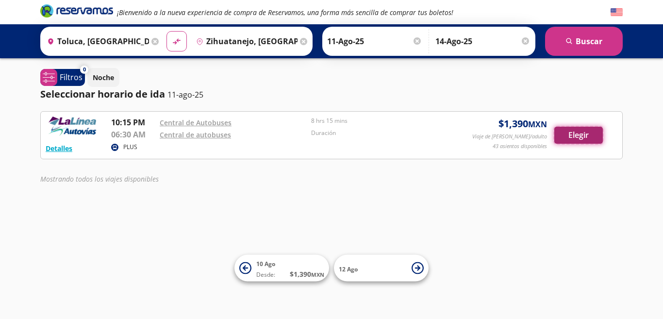
click at [592, 136] on button "Elegir" at bounding box center [578, 135] width 49 height 17
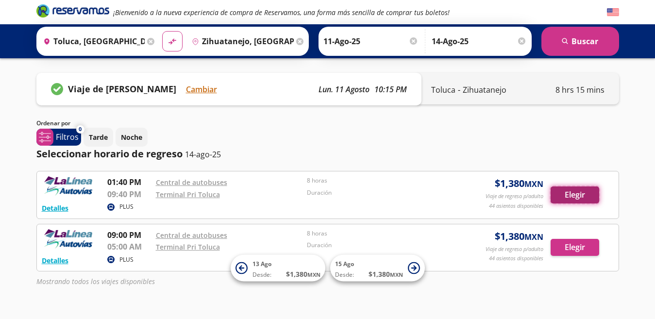
click at [570, 199] on button "Elegir" at bounding box center [575, 194] width 49 height 17
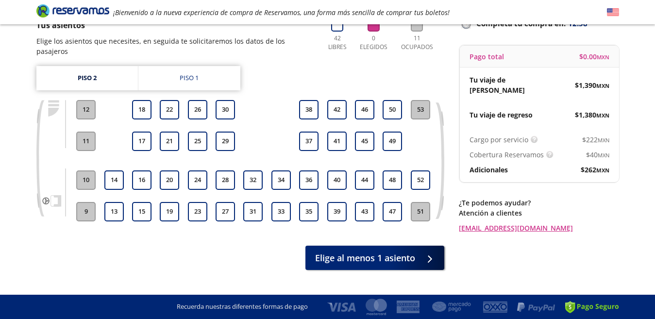
scroll to position [78, 0]
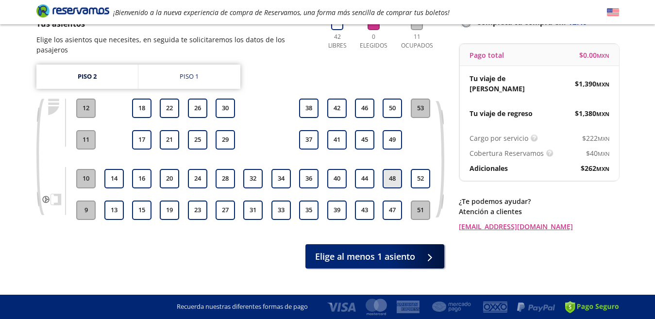
click at [393, 183] on button "48" at bounding box center [392, 178] width 19 height 19
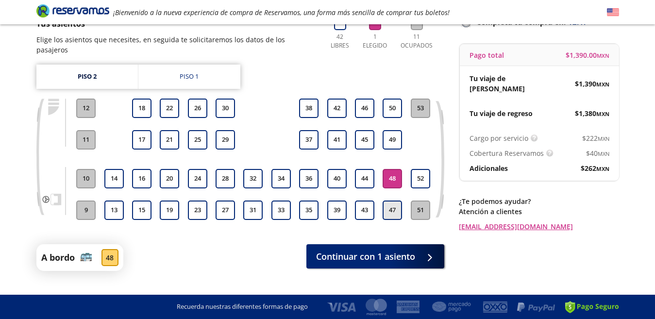
click at [393, 210] on button "47" at bounding box center [392, 210] width 19 height 19
click at [372, 174] on button "44" at bounding box center [364, 178] width 19 height 19
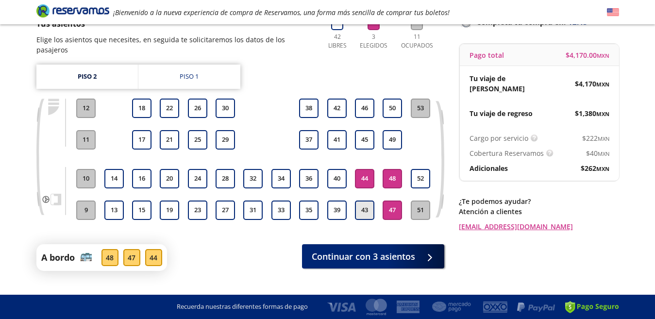
click at [367, 216] on button "43" at bounding box center [364, 210] width 19 height 19
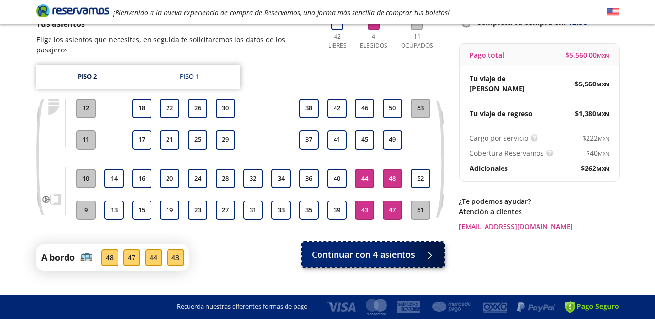
click at [418, 264] on button "Continuar con 4 asientos" at bounding box center [373, 254] width 142 height 24
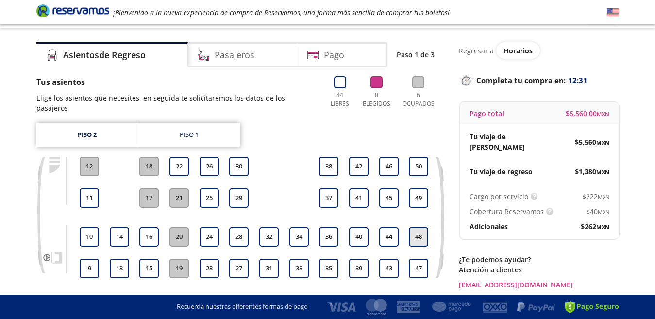
scroll to position [39, 0]
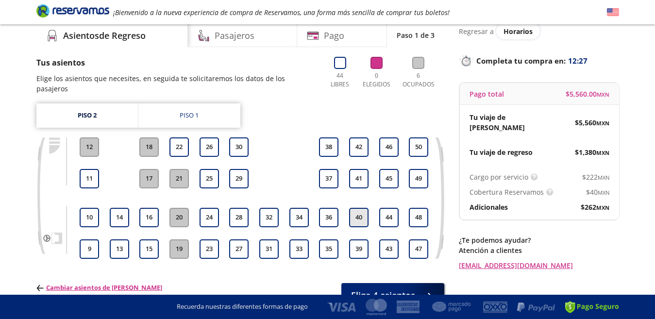
click at [366, 215] on button "40" at bounding box center [358, 217] width 19 height 19
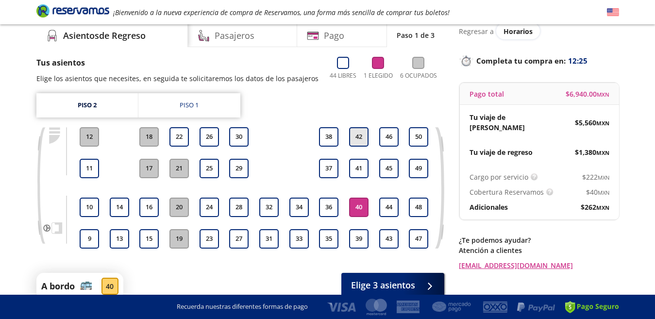
click at [367, 137] on button "42" at bounding box center [358, 136] width 19 height 19
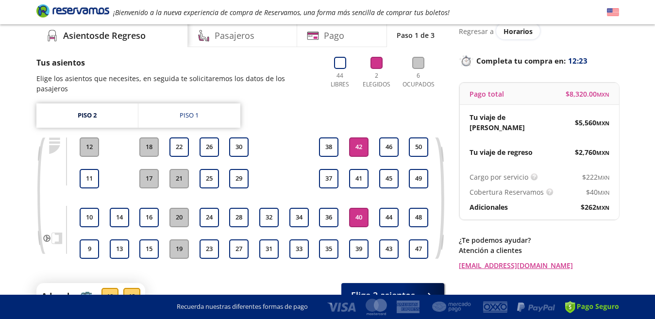
click at [361, 219] on button "40" at bounding box center [358, 217] width 19 height 19
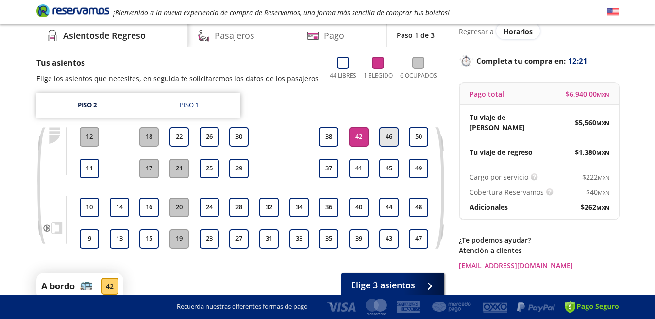
click at [386, 136] on button "46" at bounding box center [388, 136] width 19 height 19
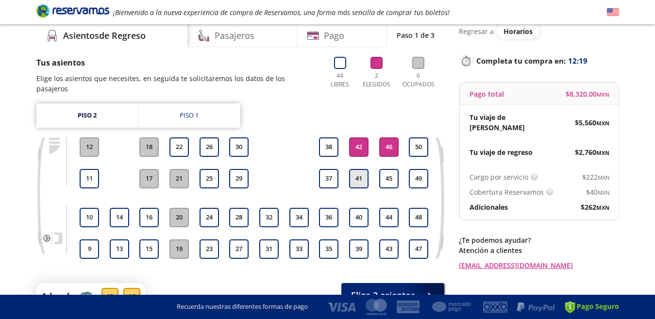
click at [362, 179] on button "41" at bounding box center [358, 178] width 19 height 19
click at [388, 178] on button "45" at bounding box center [388, 178] width 19 height 19
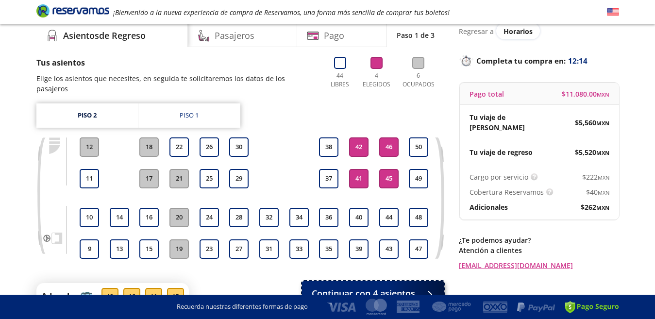
click at [368, 288] on span "Continuar con 4 asientos" at bounding box center [363, 293] width 103 height 13
